Goal: Transaction & Acquisition: Download file/media

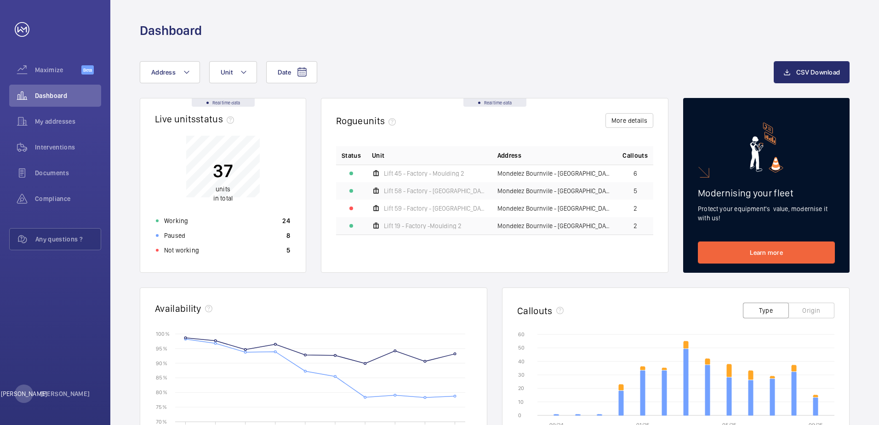
click at [189, 85] on div "Date Address Unit CSV Download" at bounding box center [494, 79] width 709 height 37
click at [187, 79] on button "Address" at bounding box center [170, 72] width 60 height 22
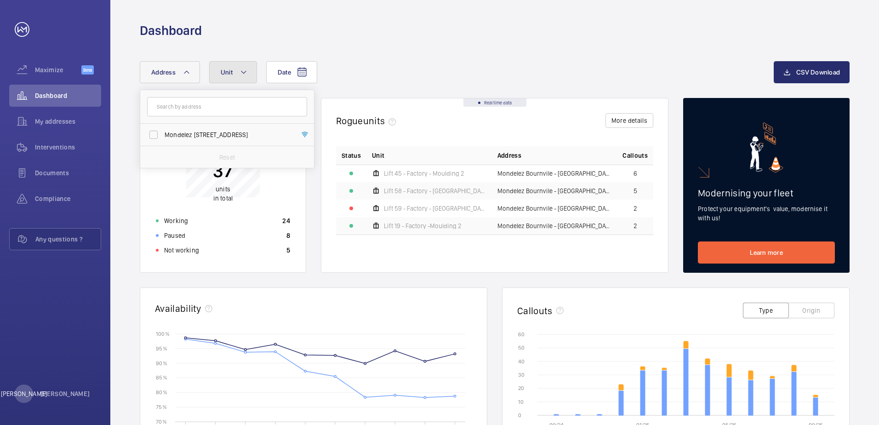
click at [233, 76] on button "Unit" at bounding box center [233, 72] width 48 height 22
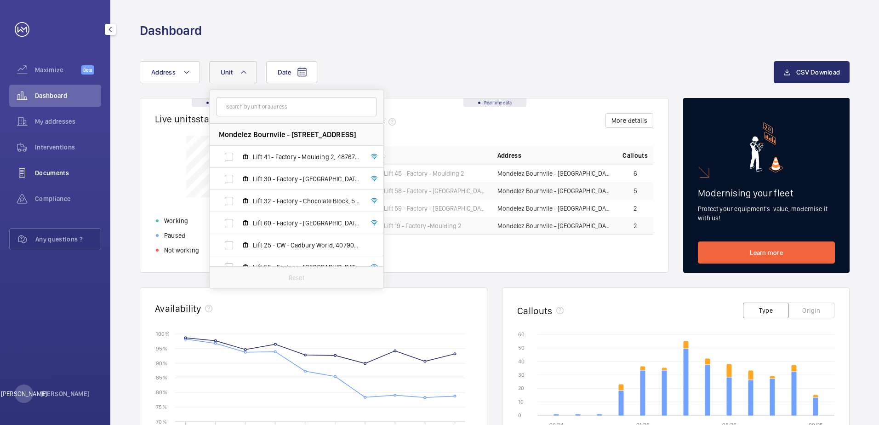
click at [56, 177] on div "Documents" at bounding box center [55, 173] width 92 height 22
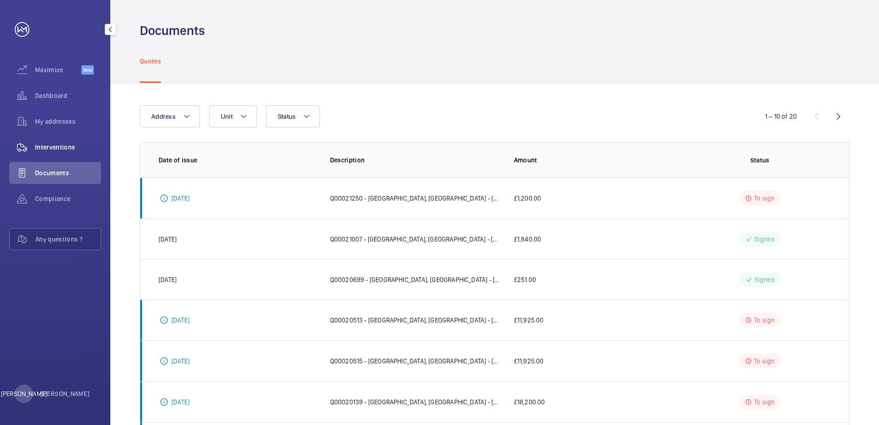
click at [66, 151] on span "Interventions" at bounding box center [68, 146] width 66 height 9
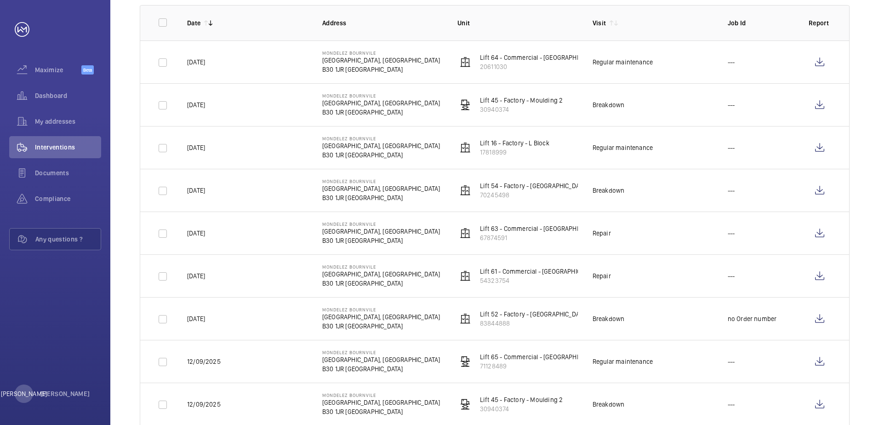
scroll to position [138, 0]
click at [818, 270] on wm-front-icon-button at bounding box center [819, 275] width 22 height 22
click at [816, 236] on wm-front-icon-button at bounding box center [819, 232] width 22 height 22
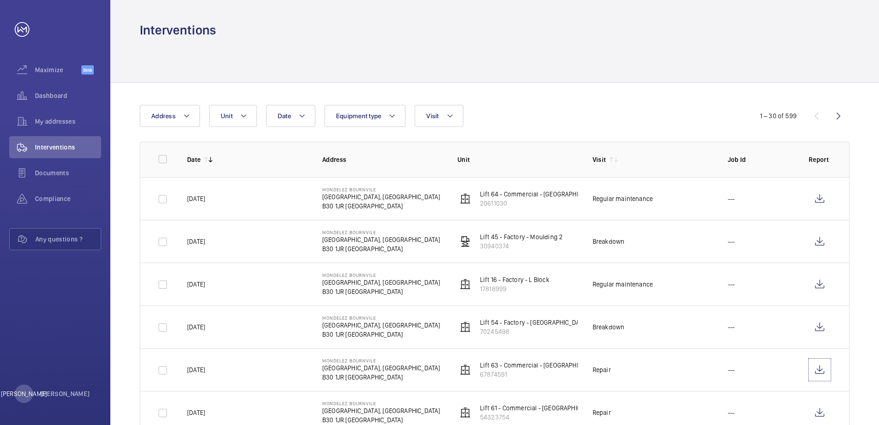
scroll to position [0, 0]
